Goal: Find specific page/section: Find specific page/section

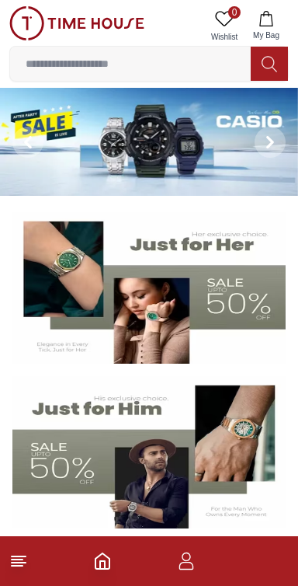
click at [192, 567] on icon "button" at bounding box center [186, 561] width 19 height 19
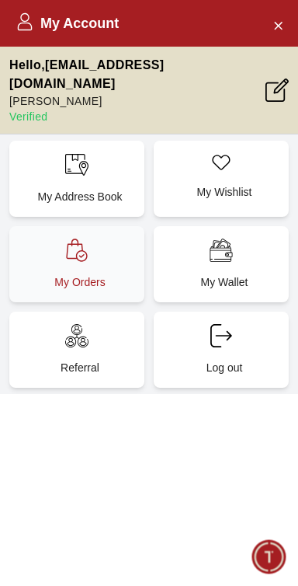
click at [120, 274] on p "My Orders" at bounding box center [80, 282] width 117 height 16
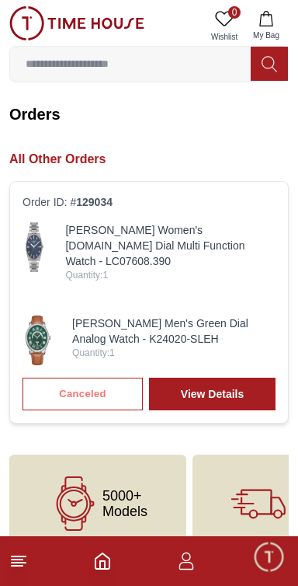
scroll to position [15, 0]
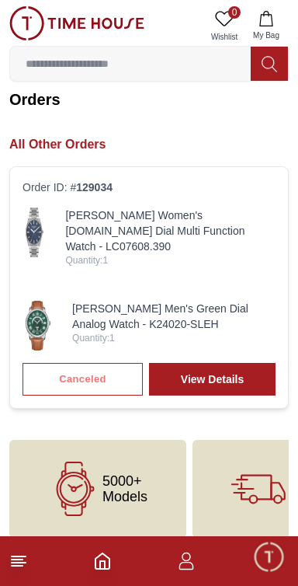
click at [110, 363] on div "Canceled View Details" at bounding box center [149, 379] width 253 height 33
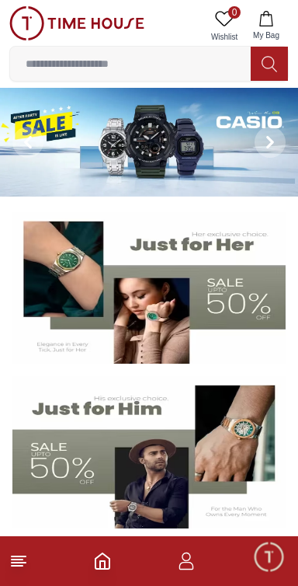
click at [190, 566] on icon "button" at bounding box center [186, 561] width 19 height 19
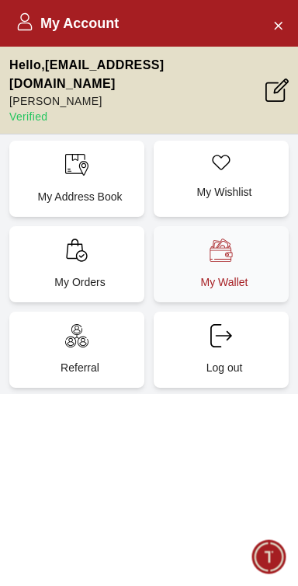
click at [239, 274] on p "My Wallet" at bounding box center [224, 282] width 117 height 16
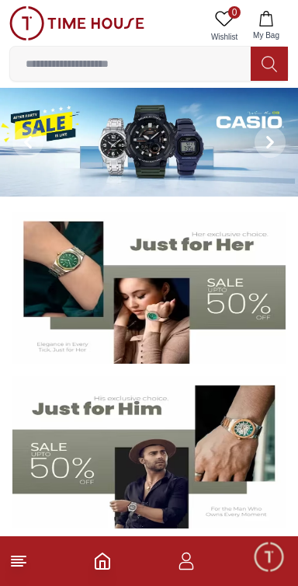
click at [89, 155] on img at bounding box center [149, 142] width 298 height 109
